Goal: Task Accomplishment & Management: Manage account settings

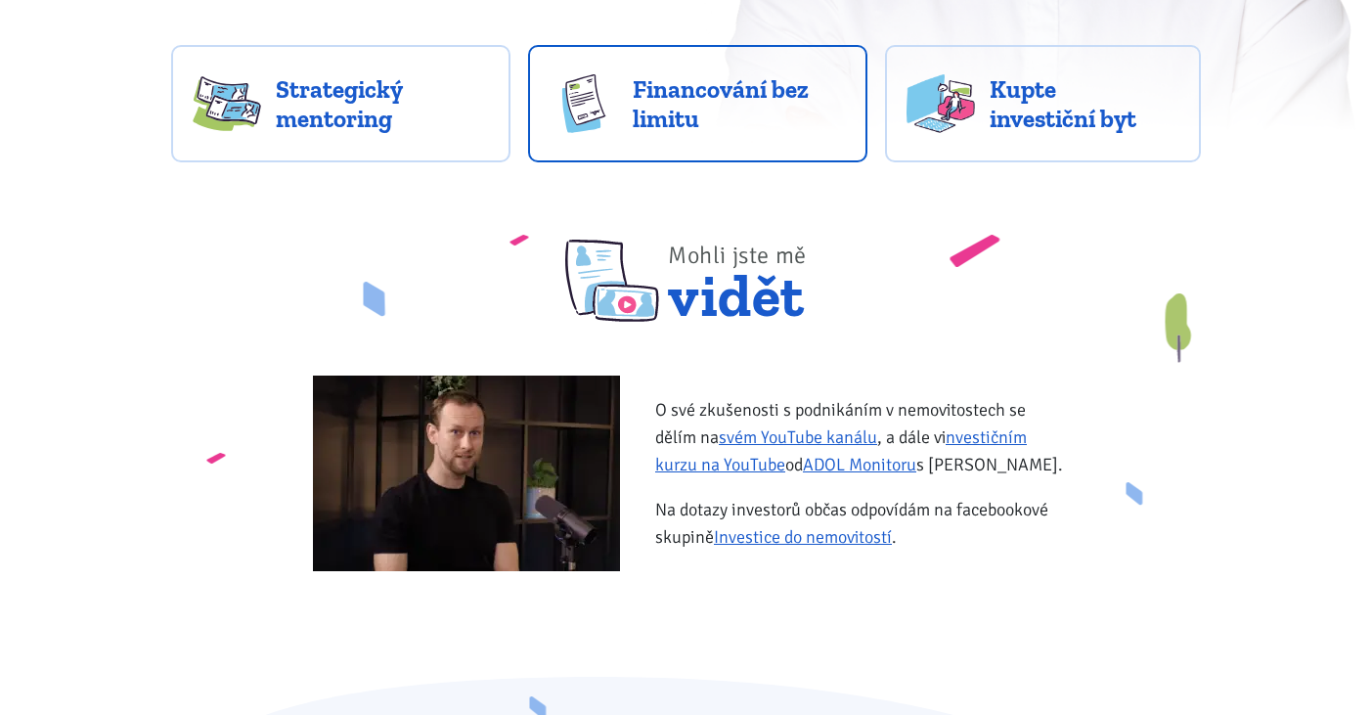
scroll to position [647, 0]
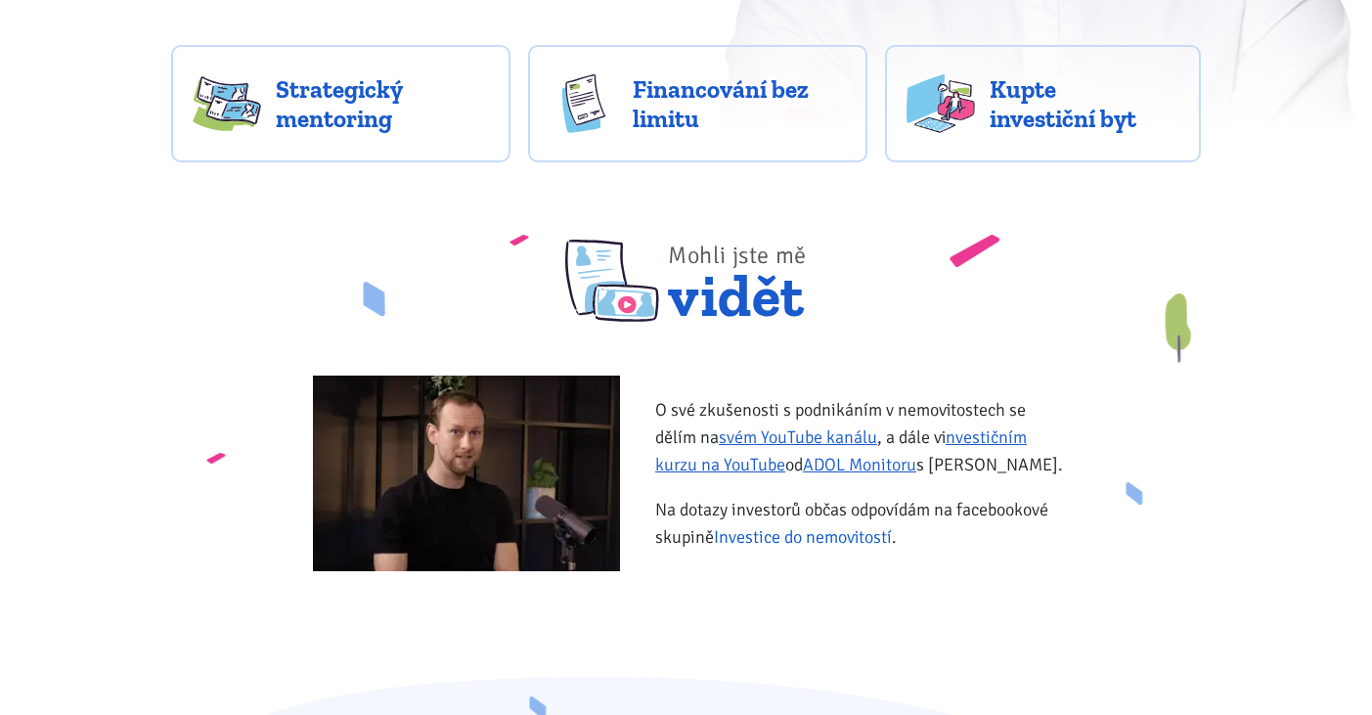
click at [812, 537] on link "Investice do nemovitostí" at bounding box center [803, 537] width 178 height 22
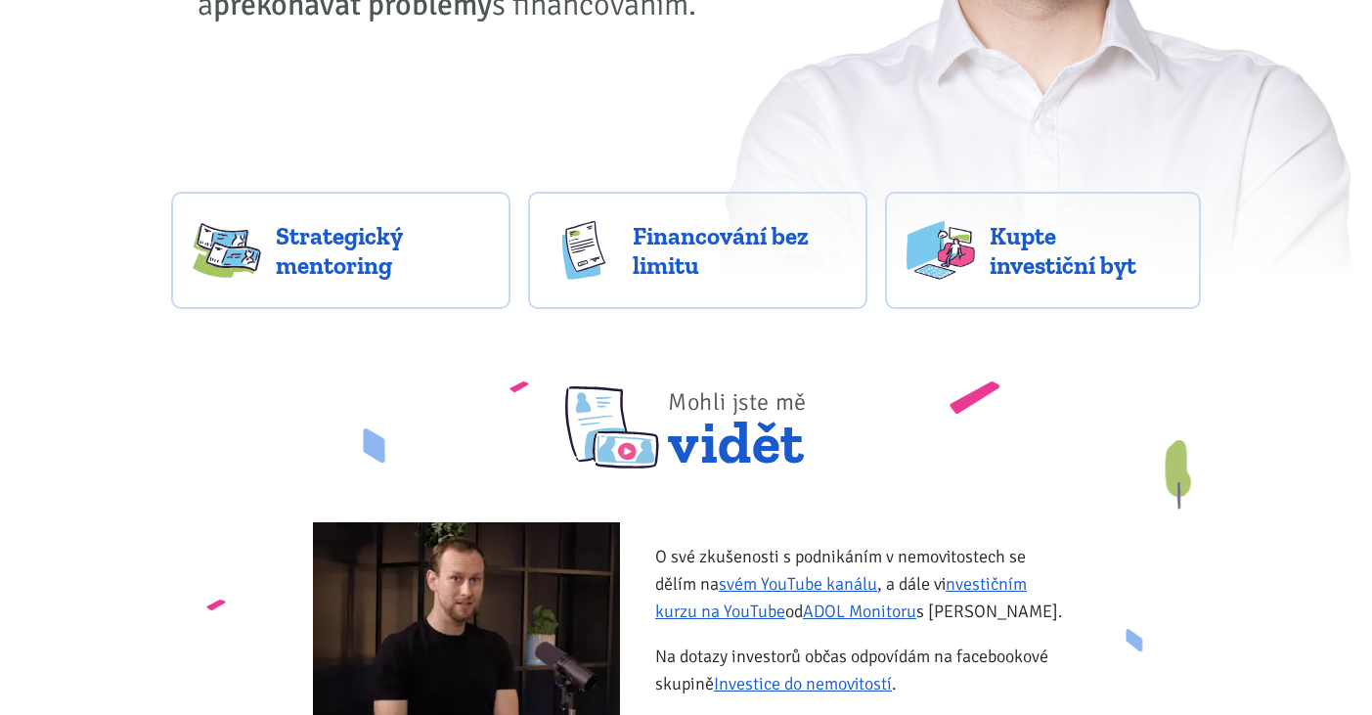
scroll to position [502, 0]
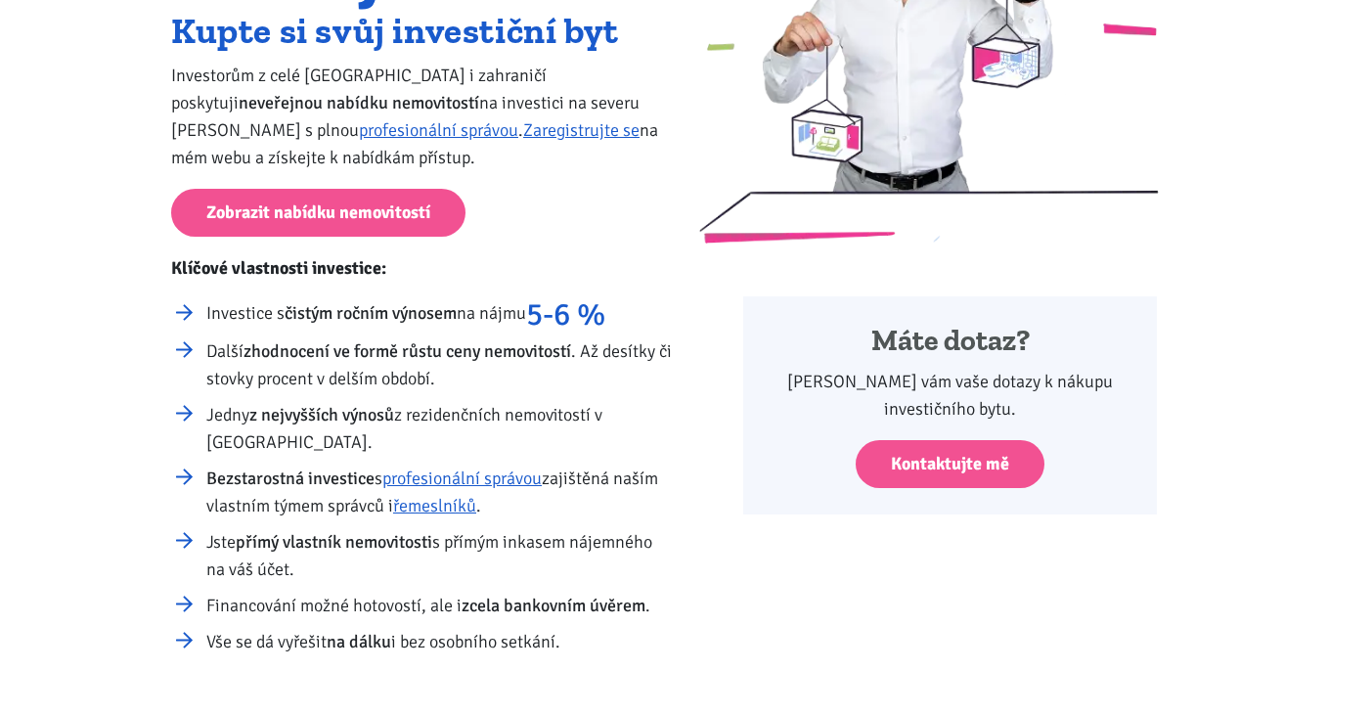
scroll to position [305, 0]
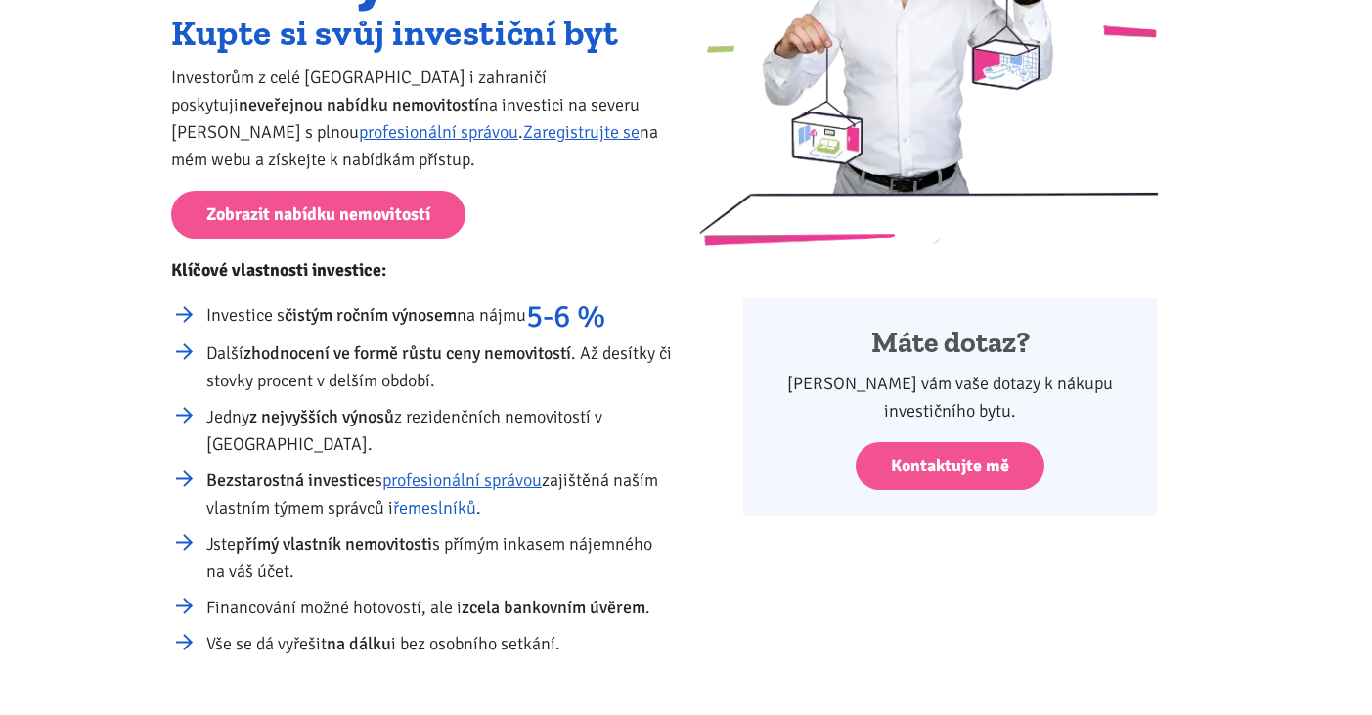
click at [441, 500] on link "řemeslníků" at bounding box center [434, 508] width 83 height 22
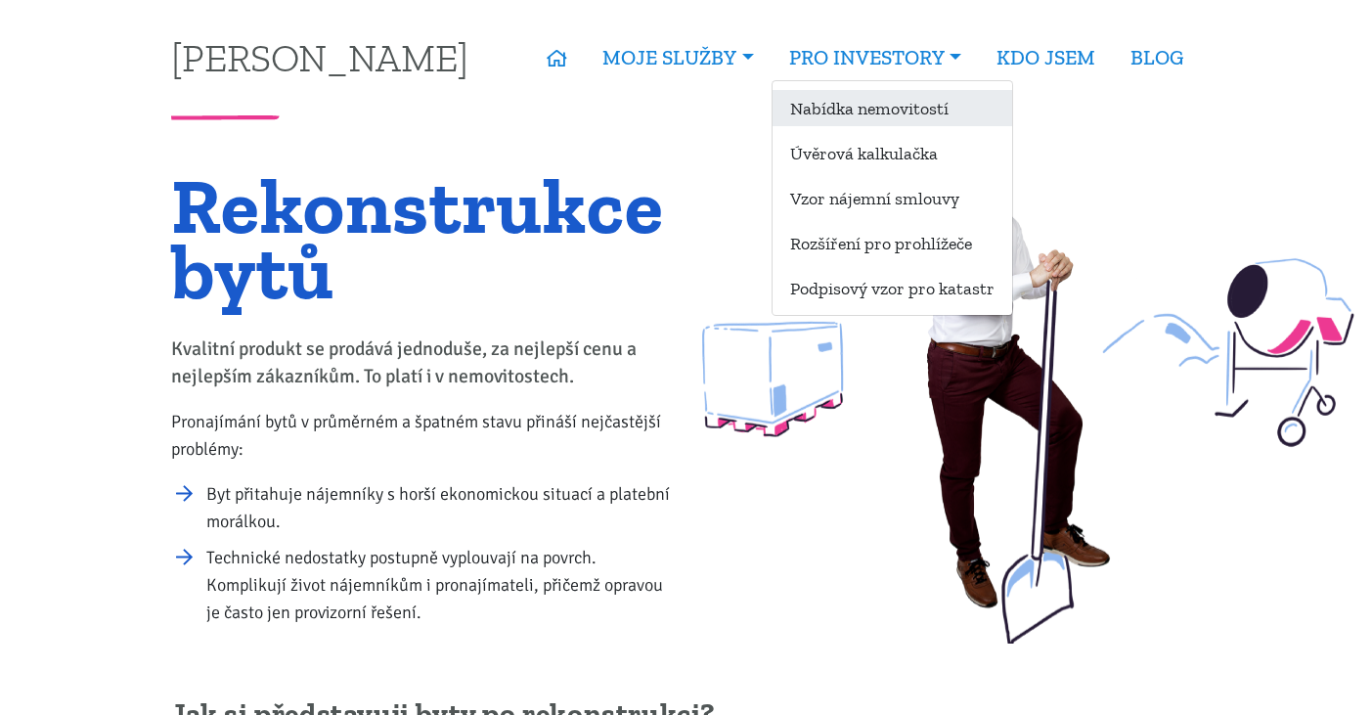
click at [855, 108] on link "Nabídka nemovitostí" at bounding box center [892, 108] width 240 height 36
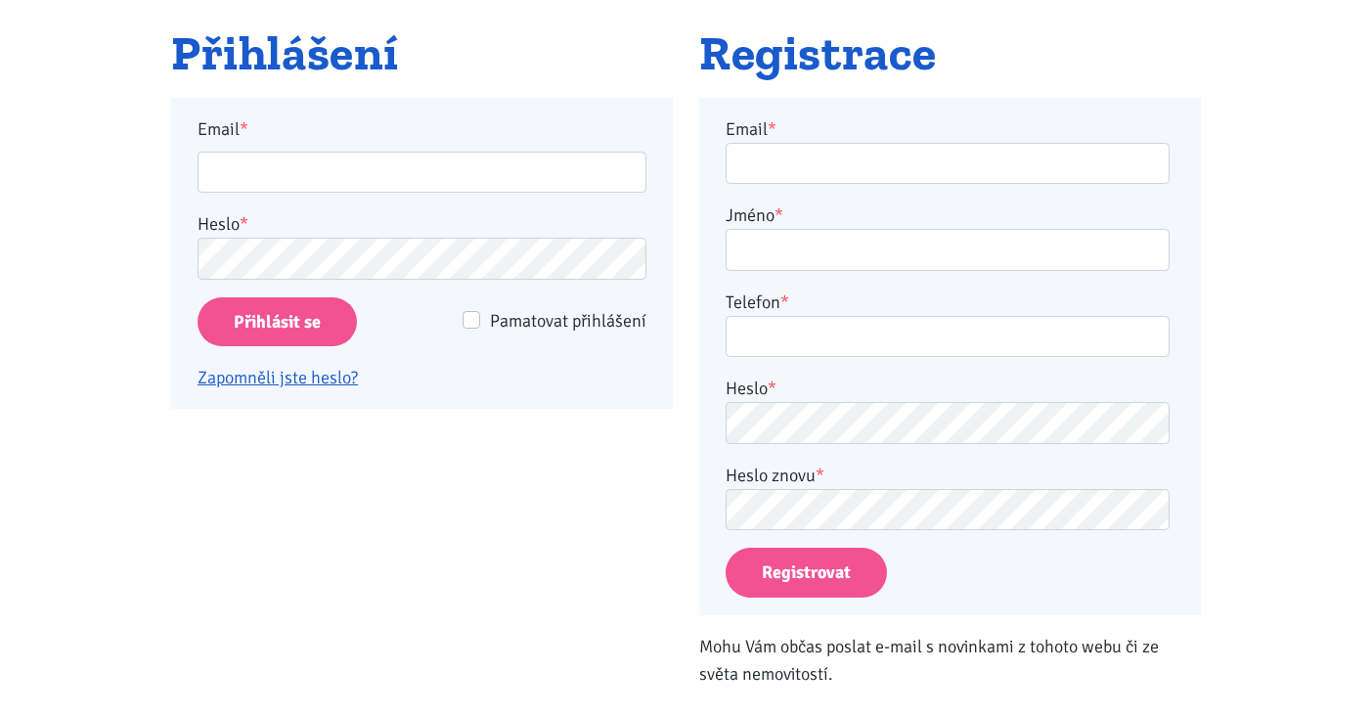
scroll to position [352, 0]
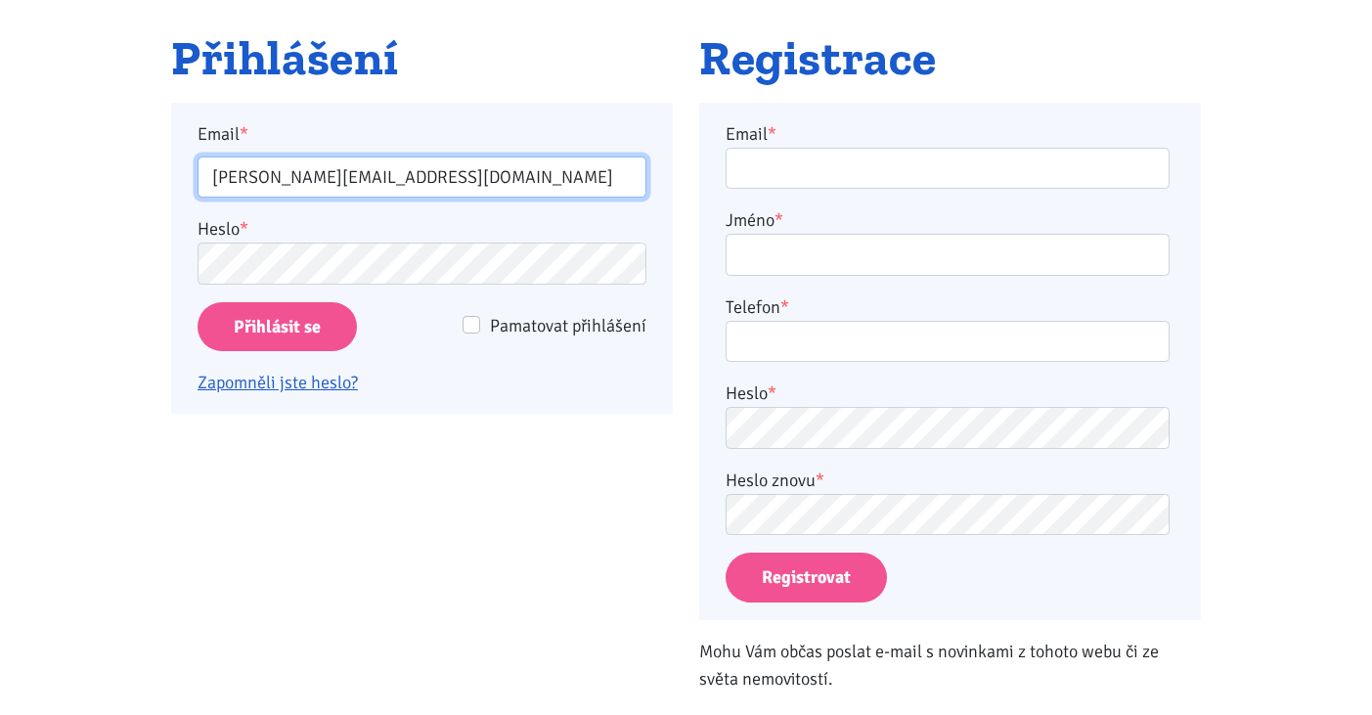
drag, startPoint x: 545, startPoint y: 178, endPoint x: -194, endPoint y: 164, distance: 739.2
click at [0, 164] on html "[PERSON_NAME] ÚVOD MOJE SLUŽBY Strategický mentoring Financování bez limitu Kup…" at bounding box center [686, 705] width 1372 height 2115
type input "[EMAIL_ADDRESS][DOMAIN_NAME]"
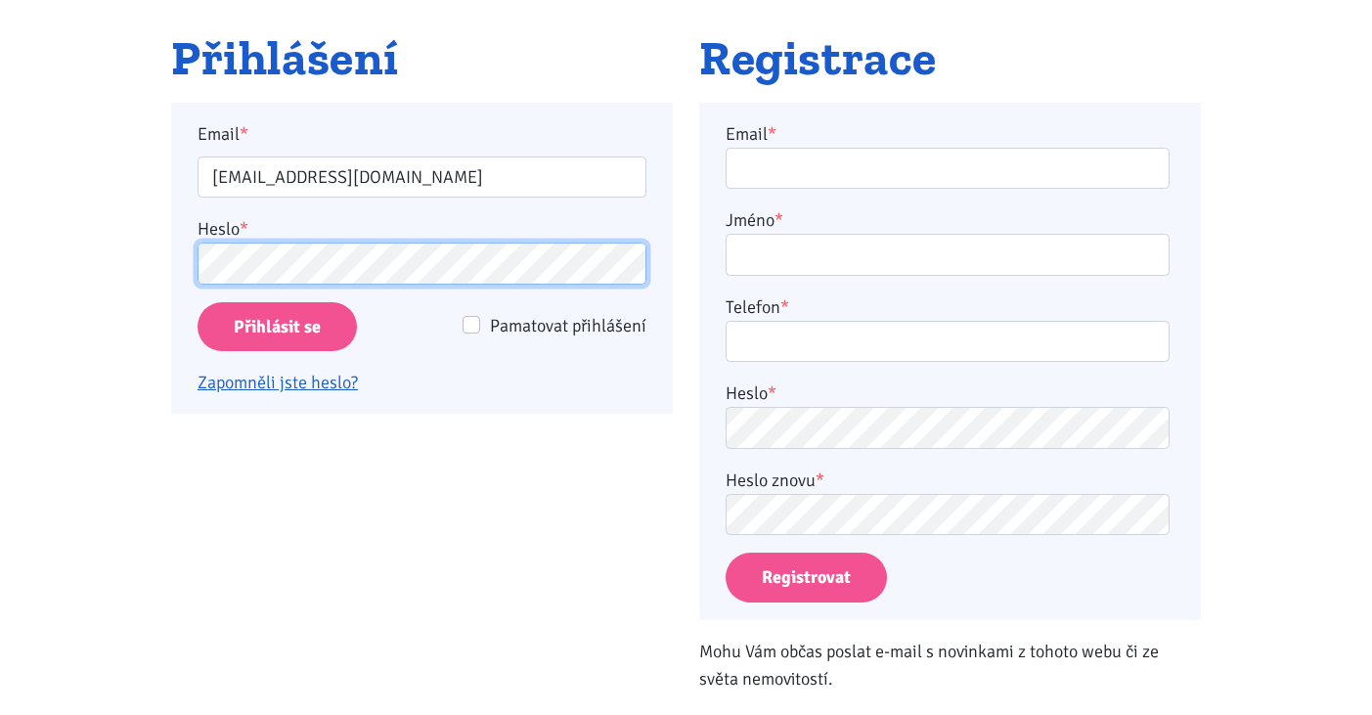
click at [277, 326] on input "Přihlásit se" at bounding box center [276, 327] width 159 height 50
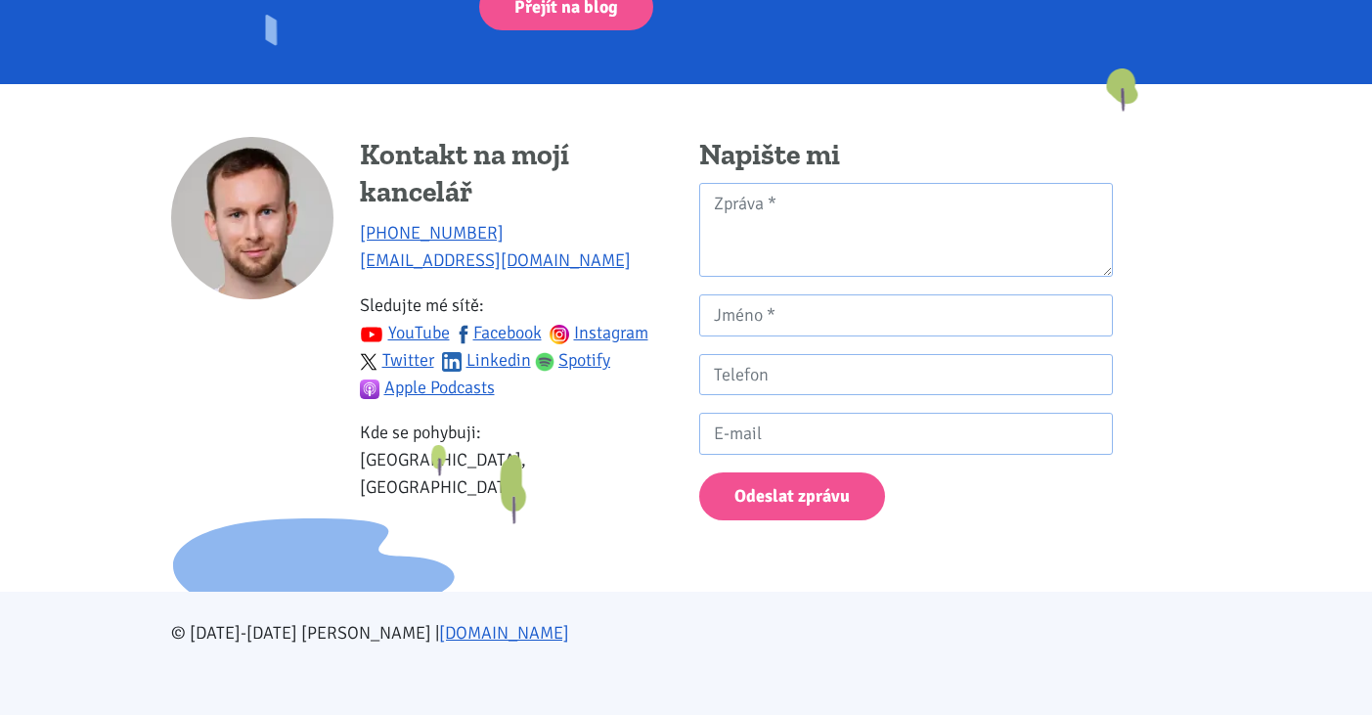
scroll to position [1399, 0]
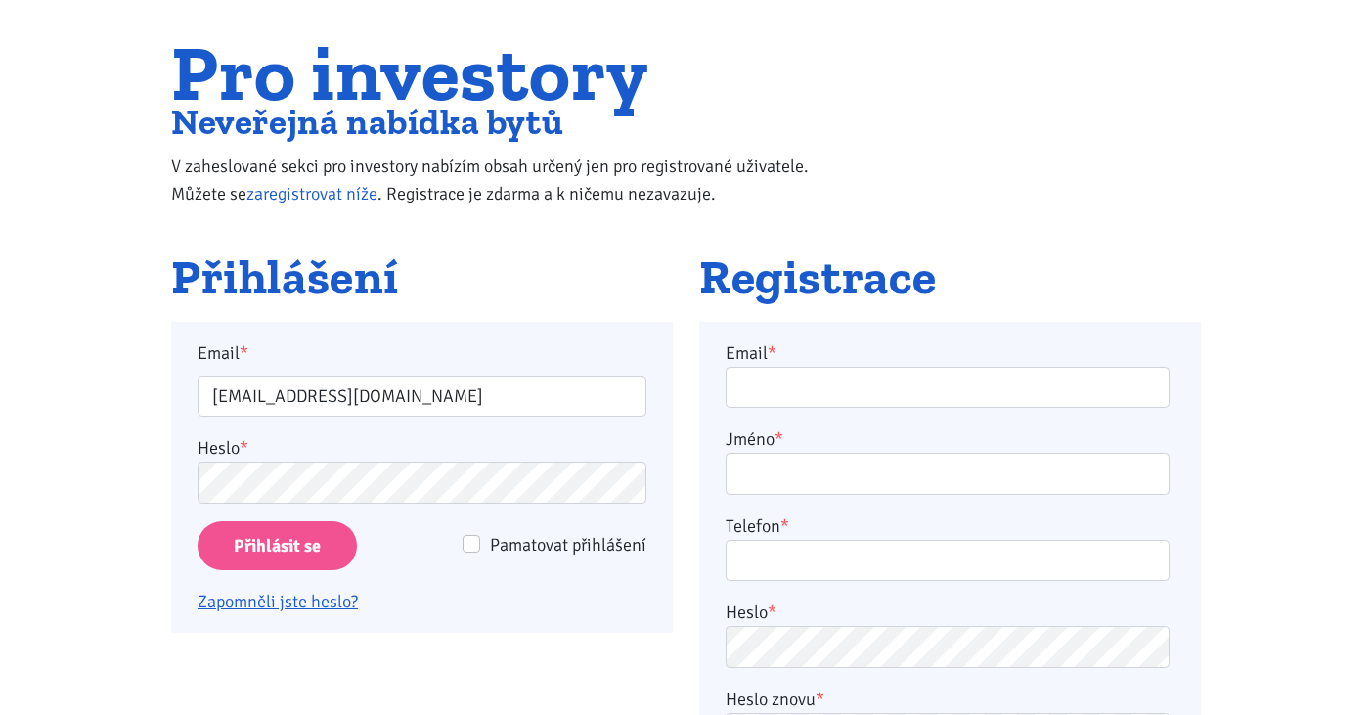
scroll to position [131, 0]
